Goal: Information Seeking & Learning: Learn about a topic

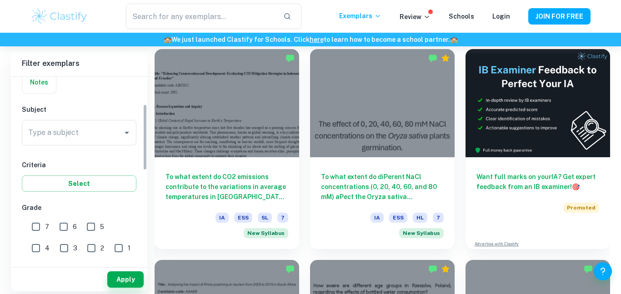
scroll to position [77, 0]
click at [99, 139] on input "Type a subject" at bounding box center [72, 132] width 93 height 17
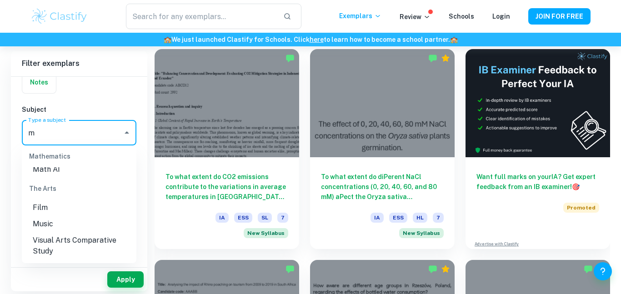
scroll to position [0, 0]
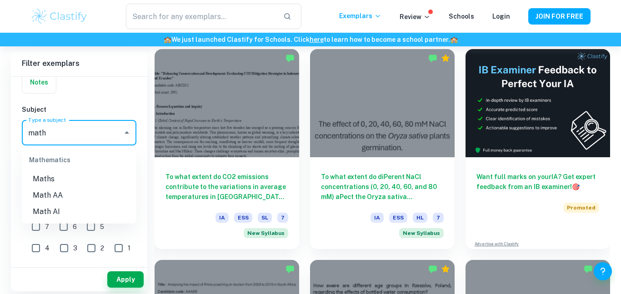
click at [74, 198] on li "Math AA" at bounding box center [79, 195] width 115 height 16
type input "Math AA"
click at [131, 282] on button "Apply" at bounding box center [125, 279] width 36 height 16
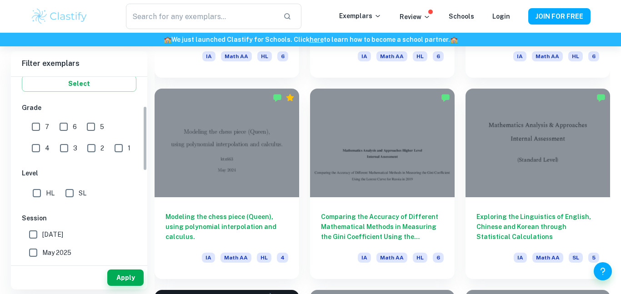
scroll to position [179, 0]
click at [34, 121] on input "7" at bounding box center [36, 124] width 18 height 18
checkbox input "true"
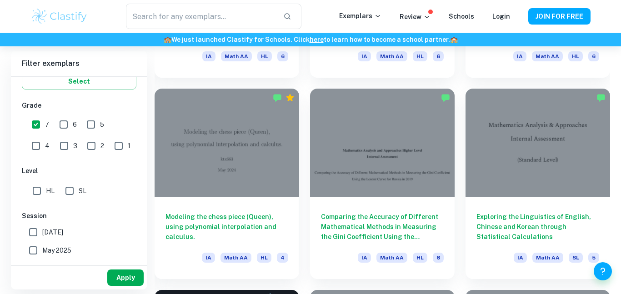
click at [127, 279] on button "Apply" at bounding box center [125, 277] width 36 height 16
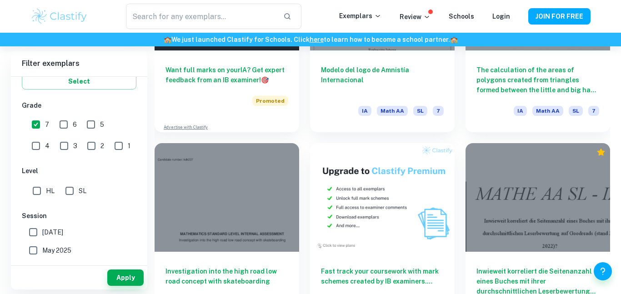
scroll to position [1571, 0]
